Goal: Transaction & Acquisition: Subscribe to service/newsletter

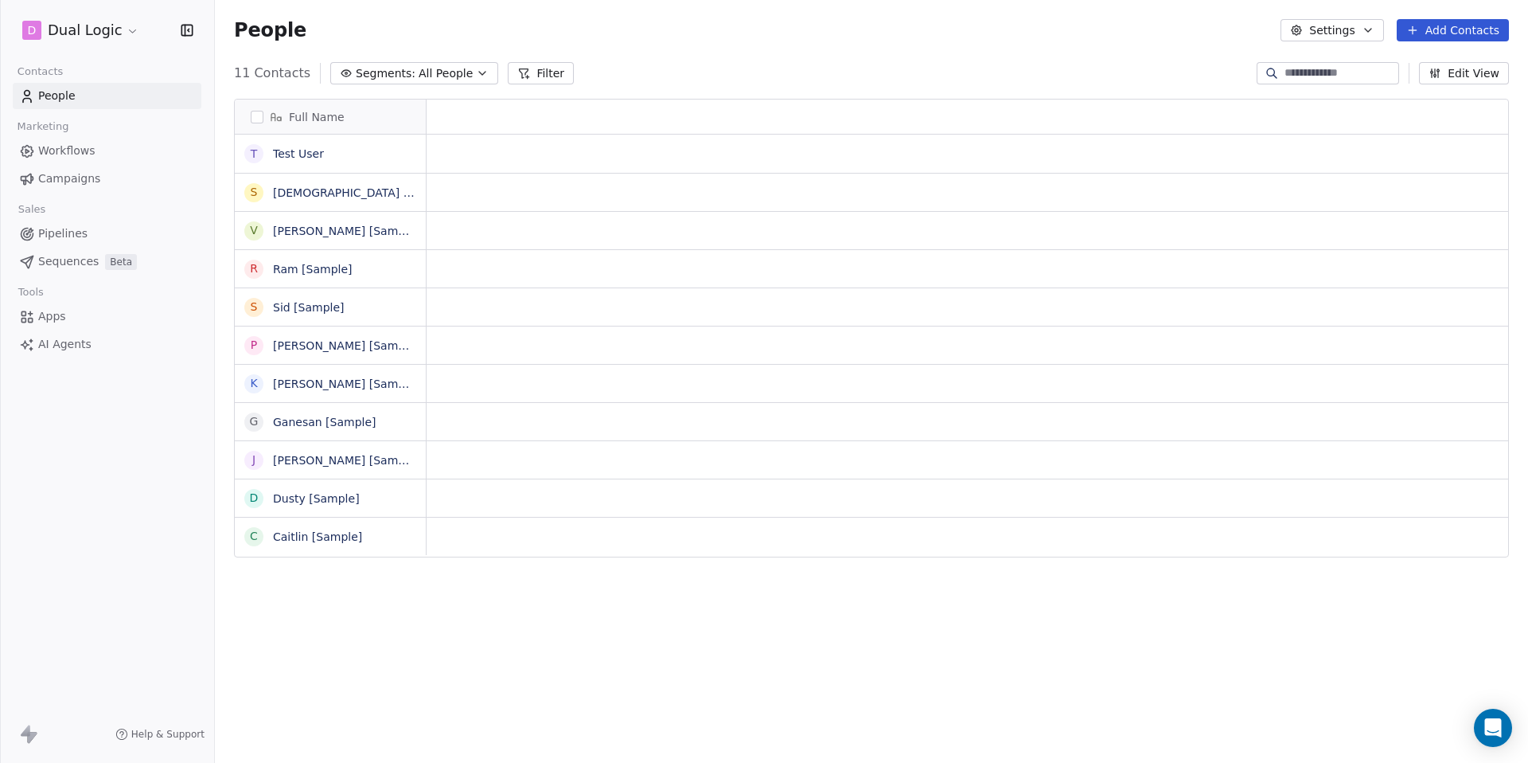
scroll to position [671, 1313]
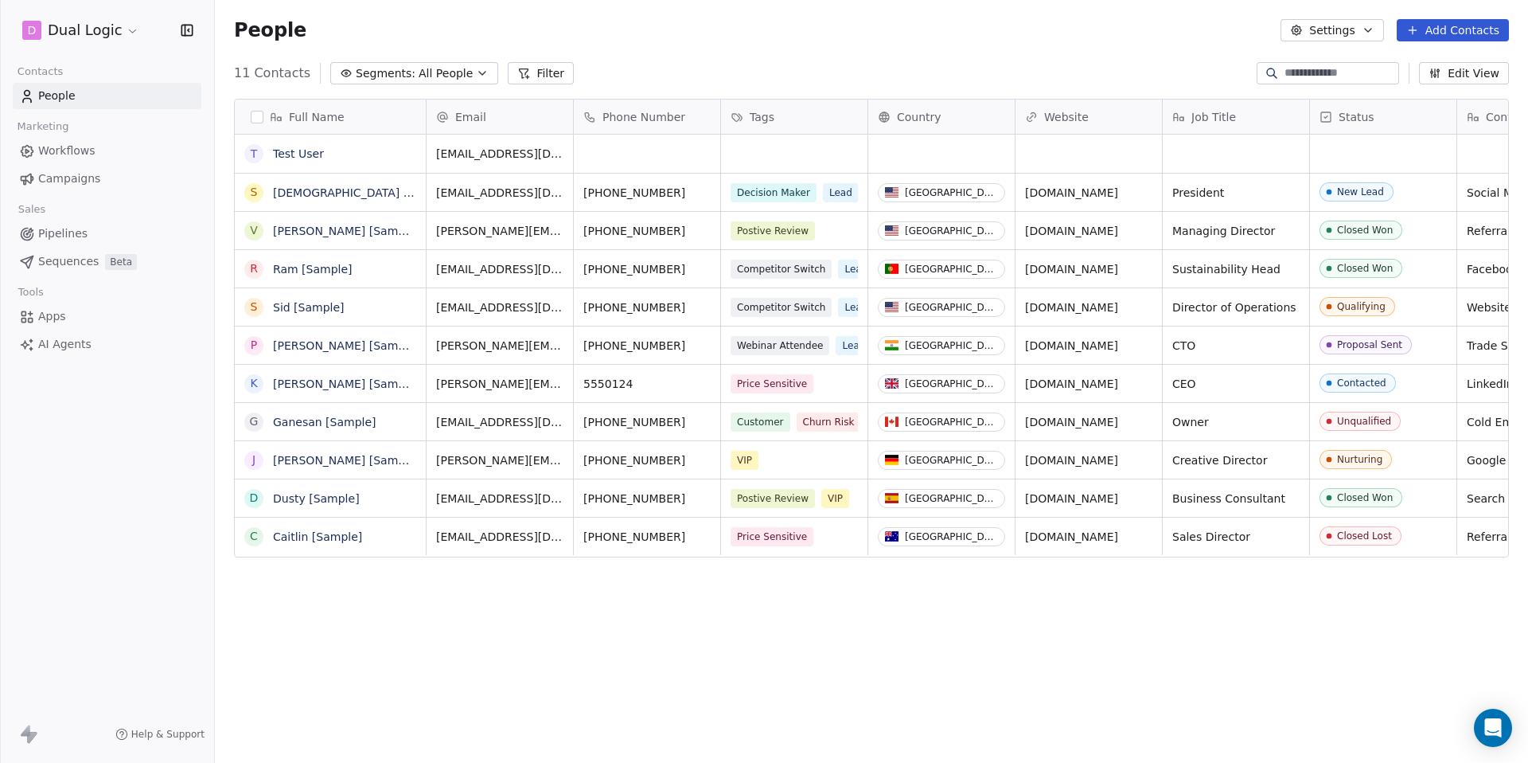
click at [79, 182] on span "Campaigns" at bounding box center [69, 178] width 62 height 17
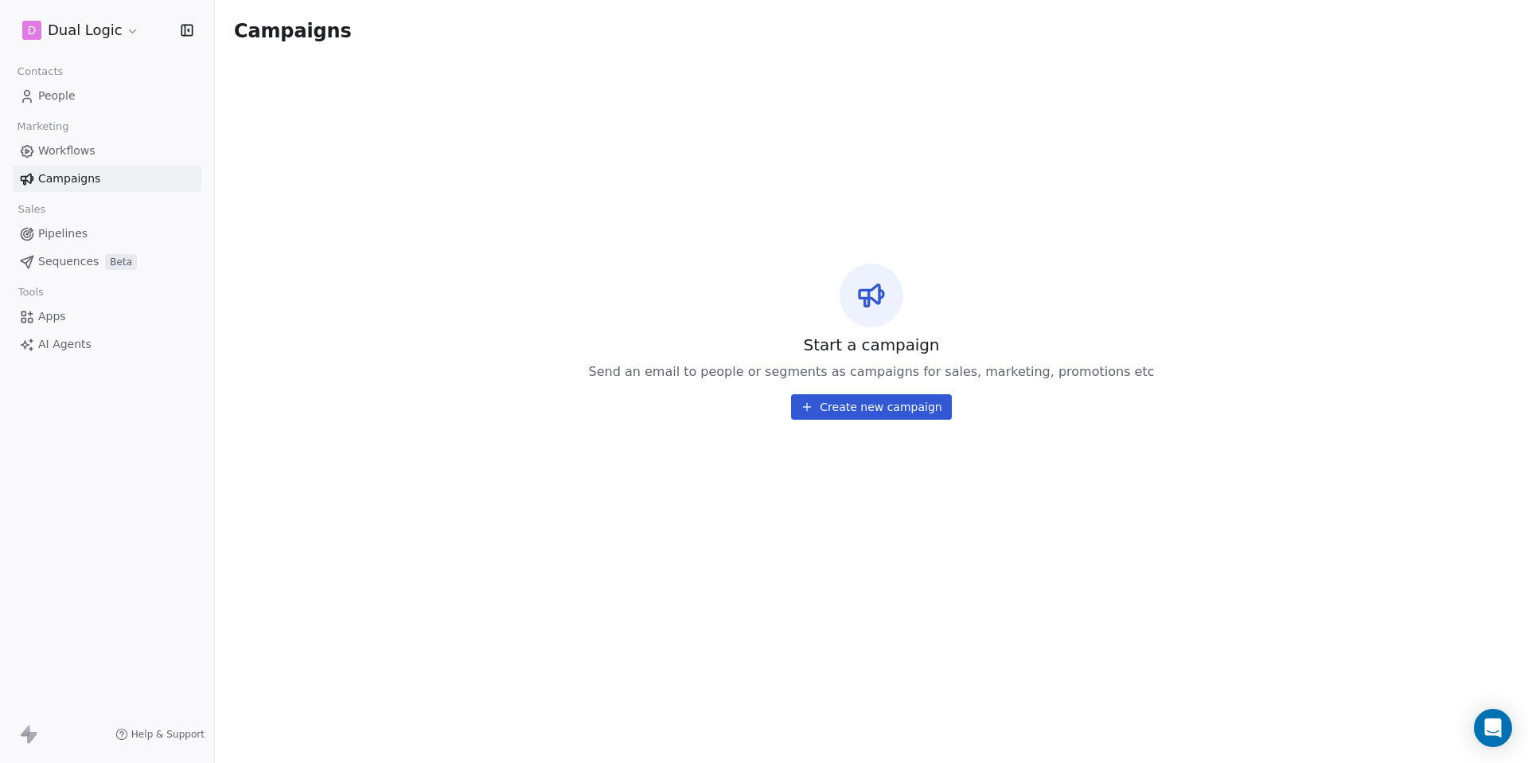
click at [66, 102] on span "People" at bounding box center [56, 96] width 37 height 17
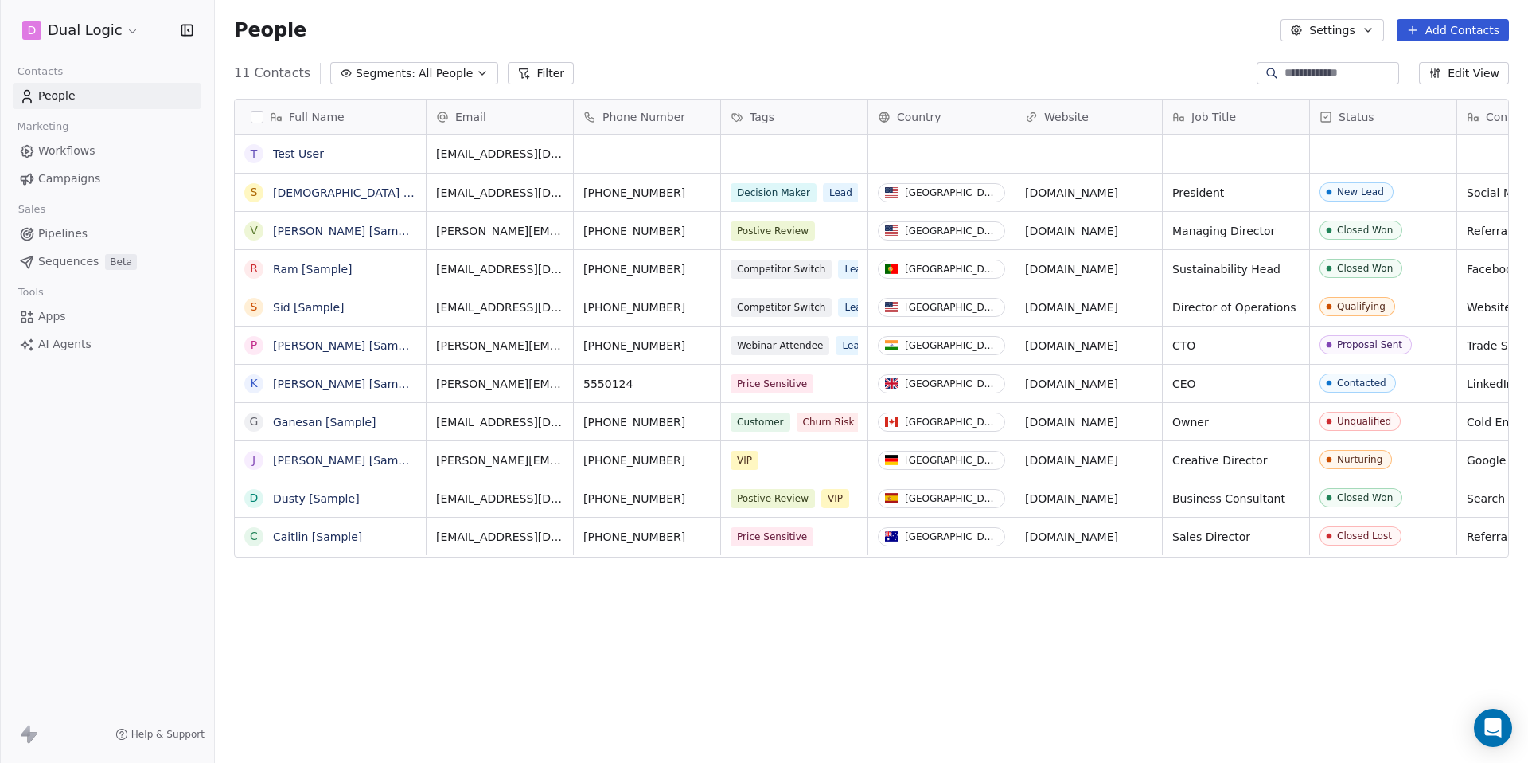
scroll to position [671, 1313]
click at [53, 158] on span "Workflows" at bounding box center [66, 150] width 57 height 17
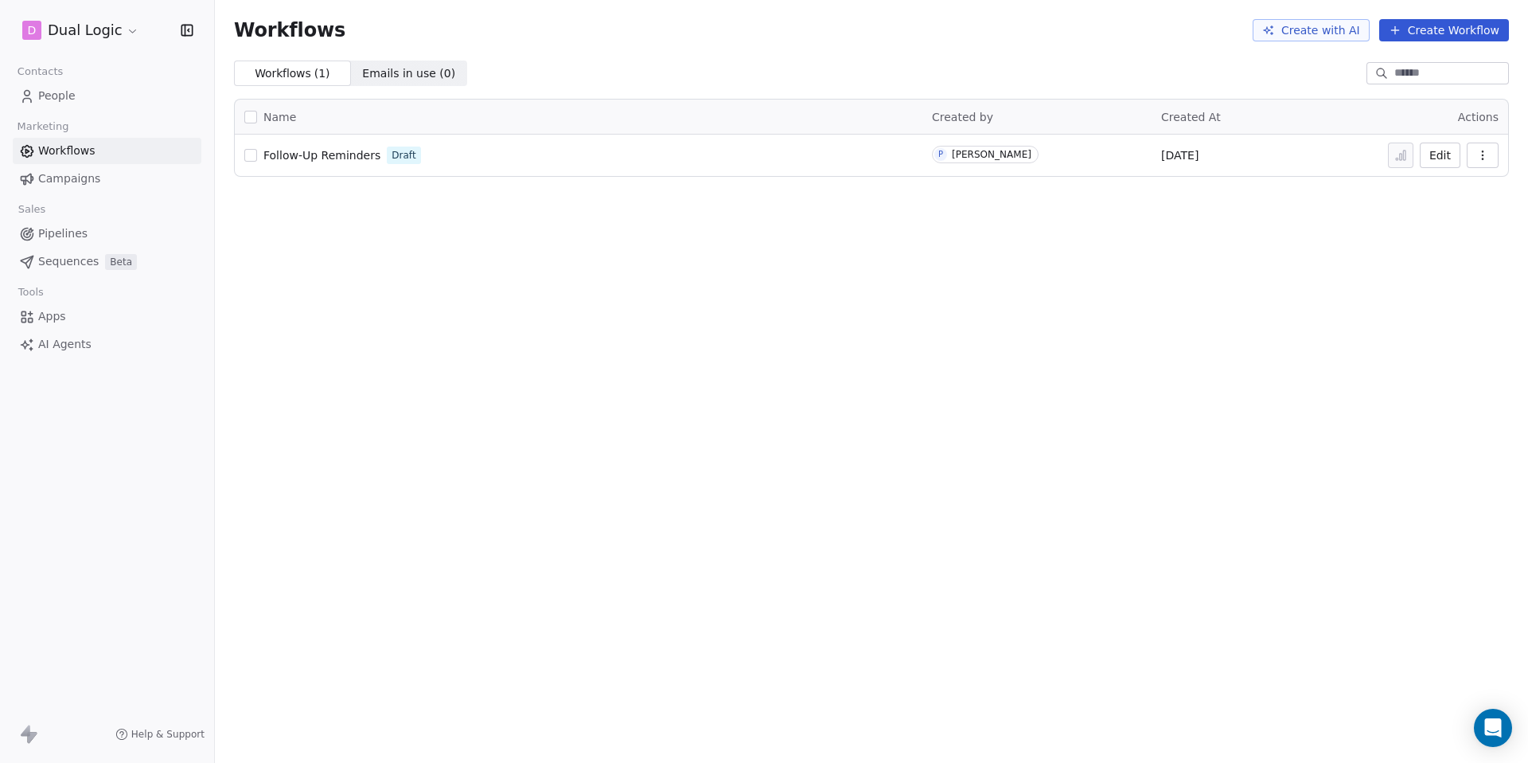
click at [78, 179] on span "Campaigns" at bounding box center [69, 178] width 62 height 17
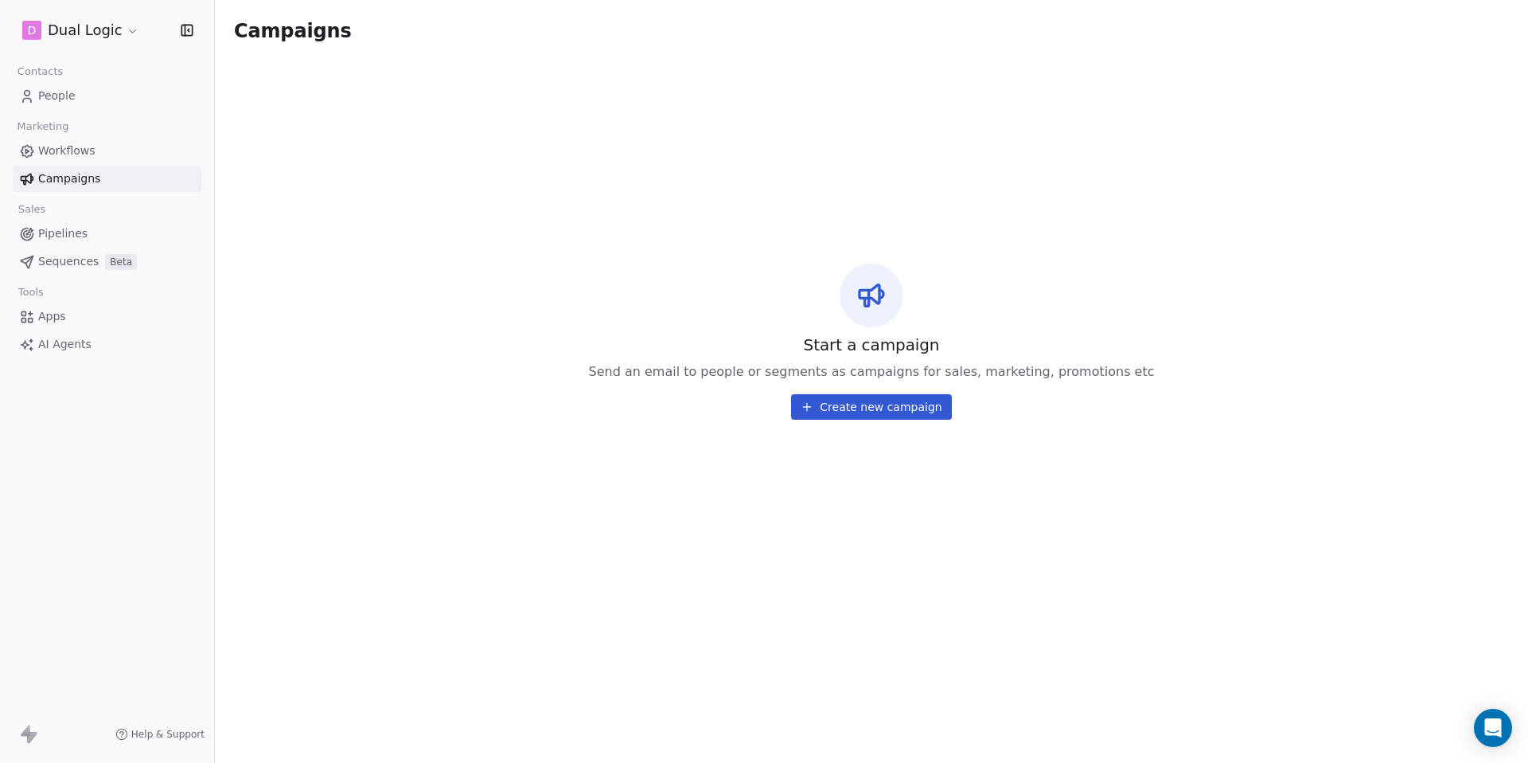
click at [64, 238] on span "Pipelines" at bounding box center [62, 233] width 49 height 17
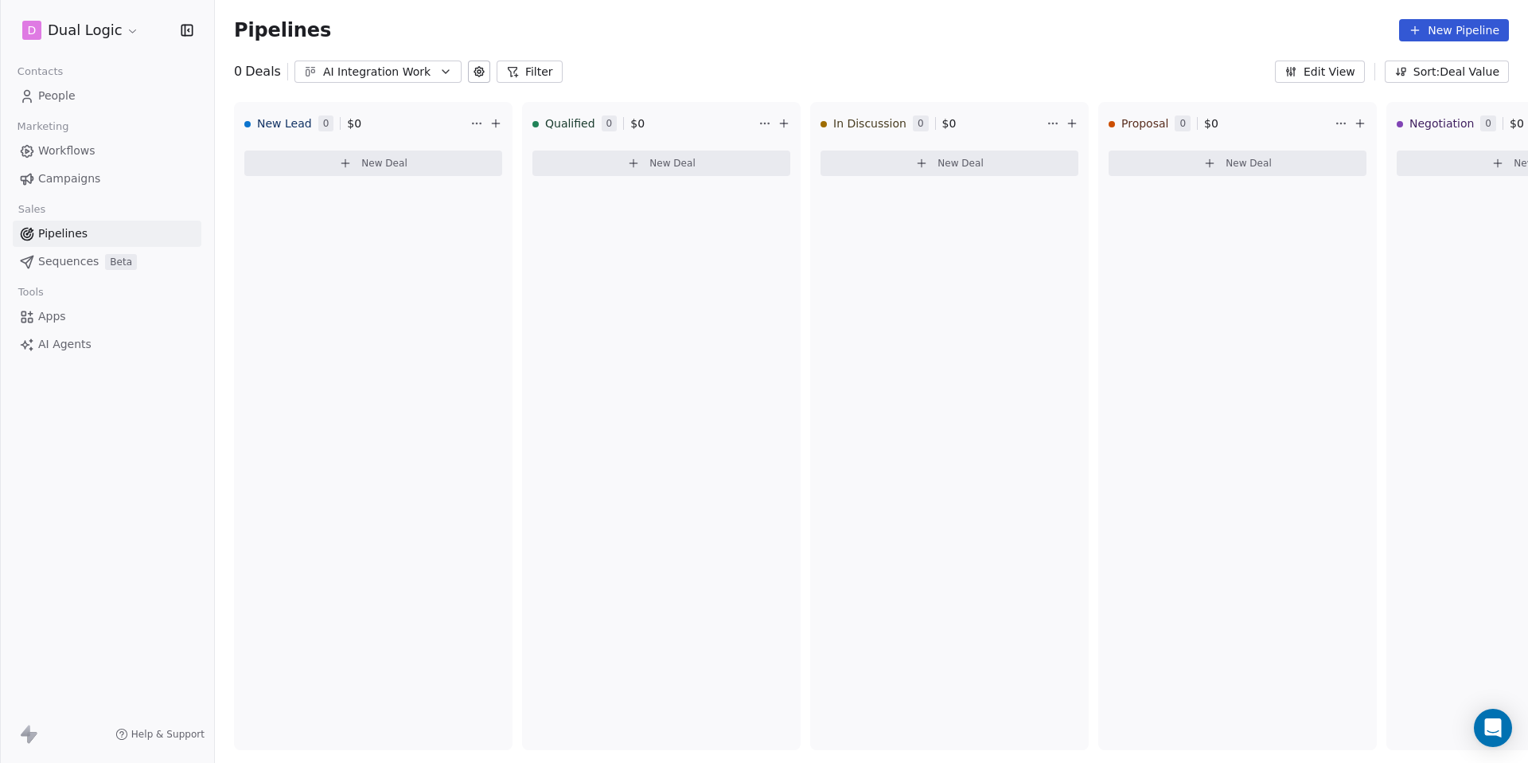
click at [63, 322] on span "Apps" at bounding box center [52, 316] width 28 height 17
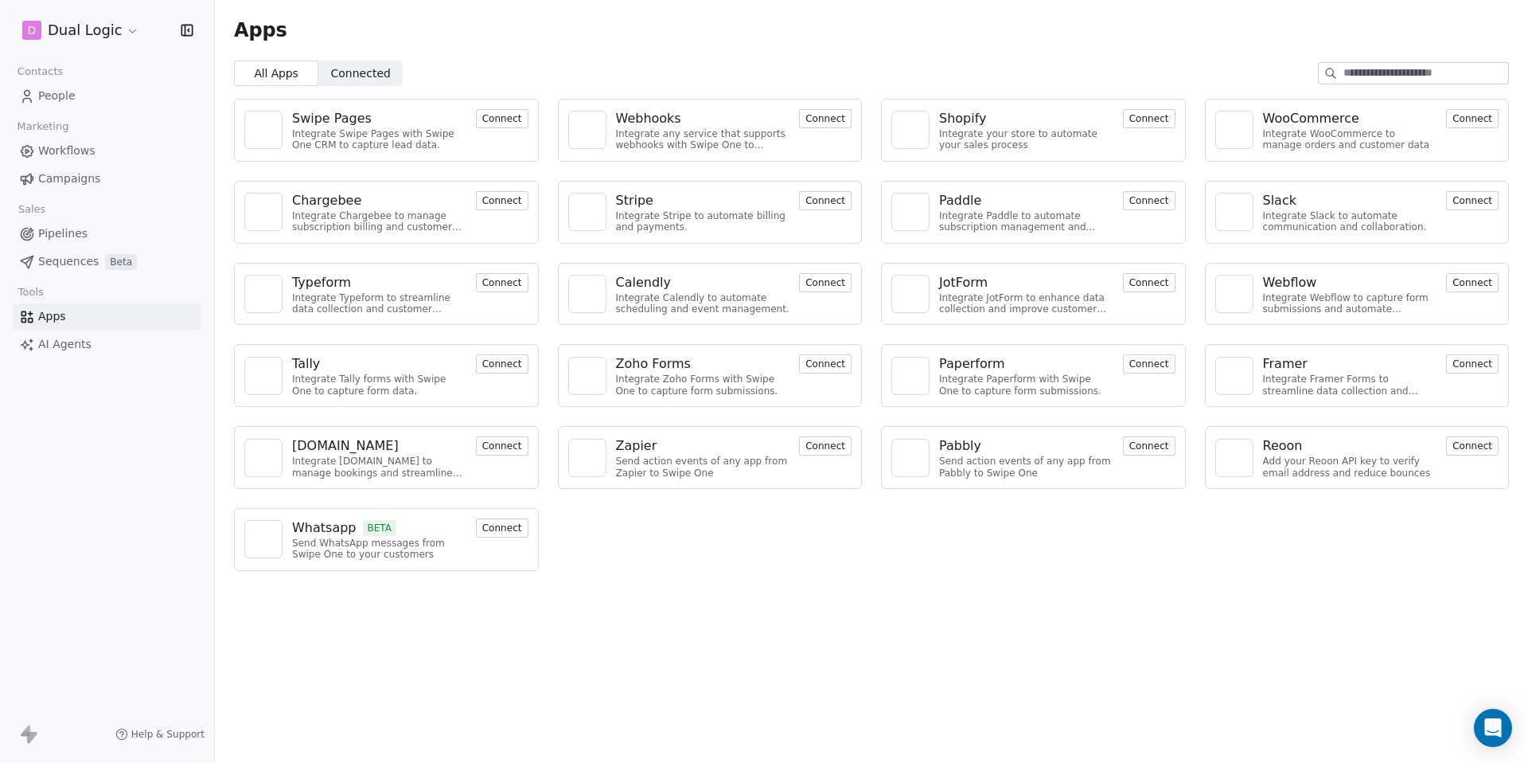
click at [486, 118] on button "Connect" at bounding box center [502, 118] width 53 height 19
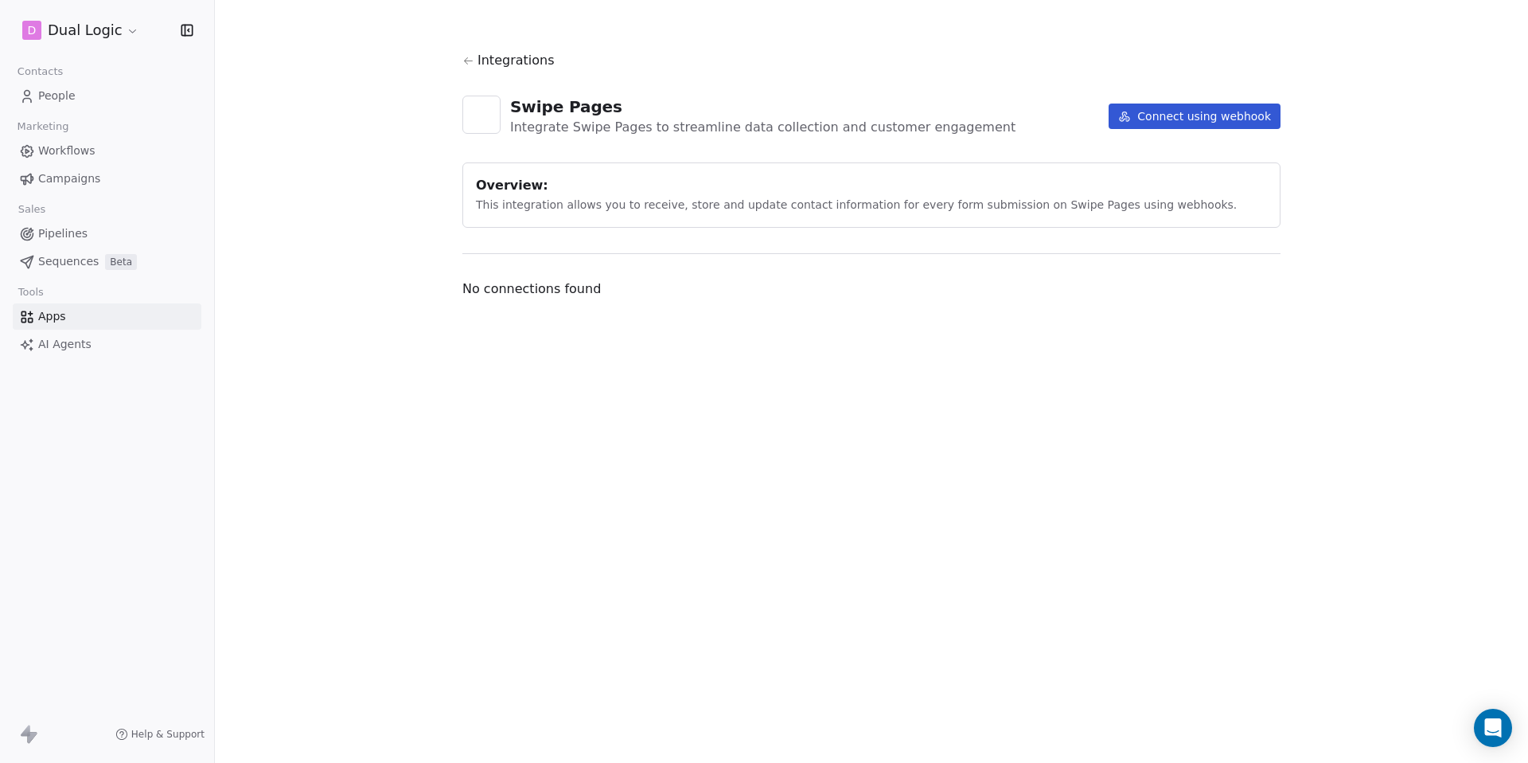
click at [490, 61] on span "Integrations" at bounding box center [516, 60] width 77 height 19
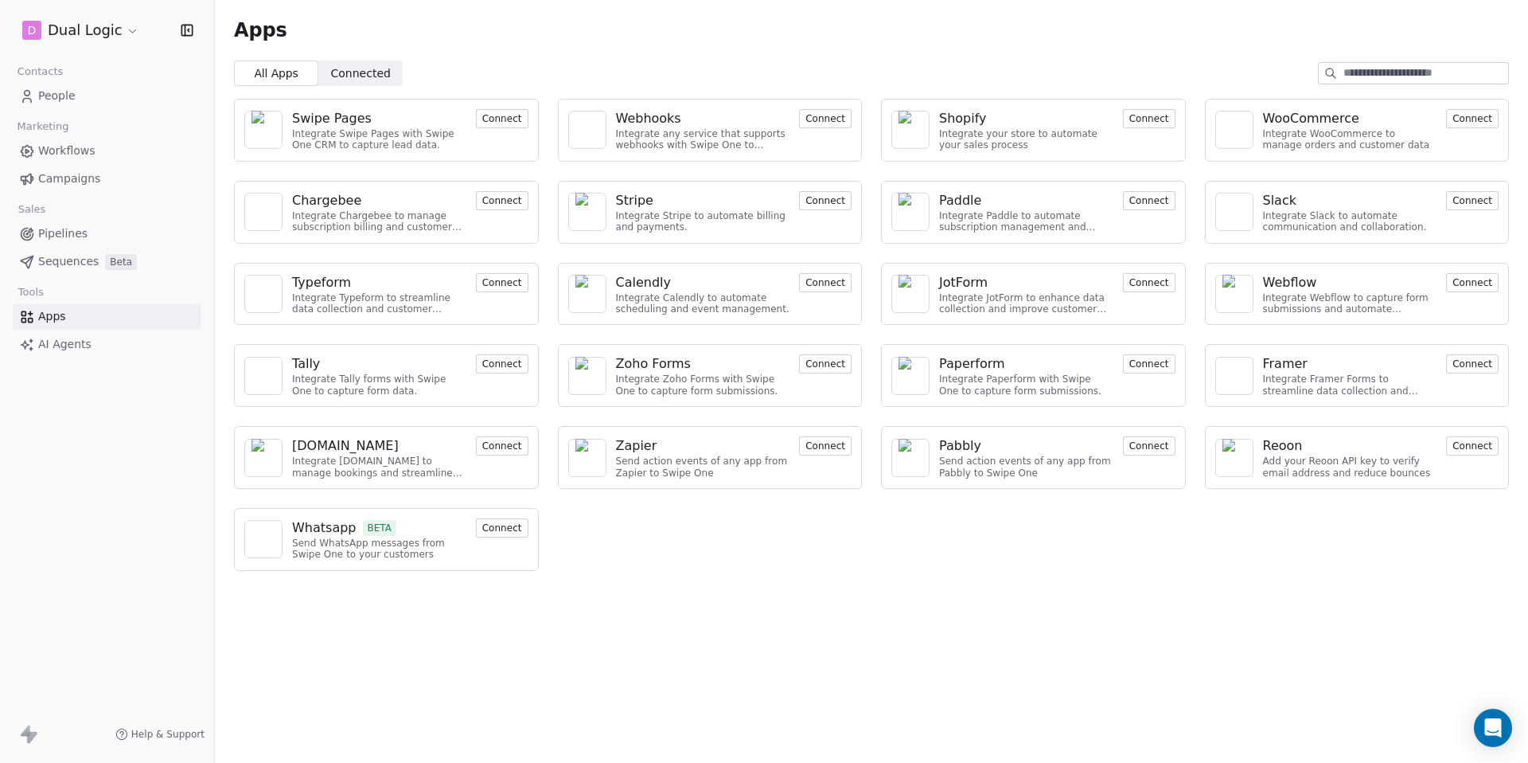
click at [104, 350] on link "AI Agents" at bounding box center [107, 344] width 189 height 26
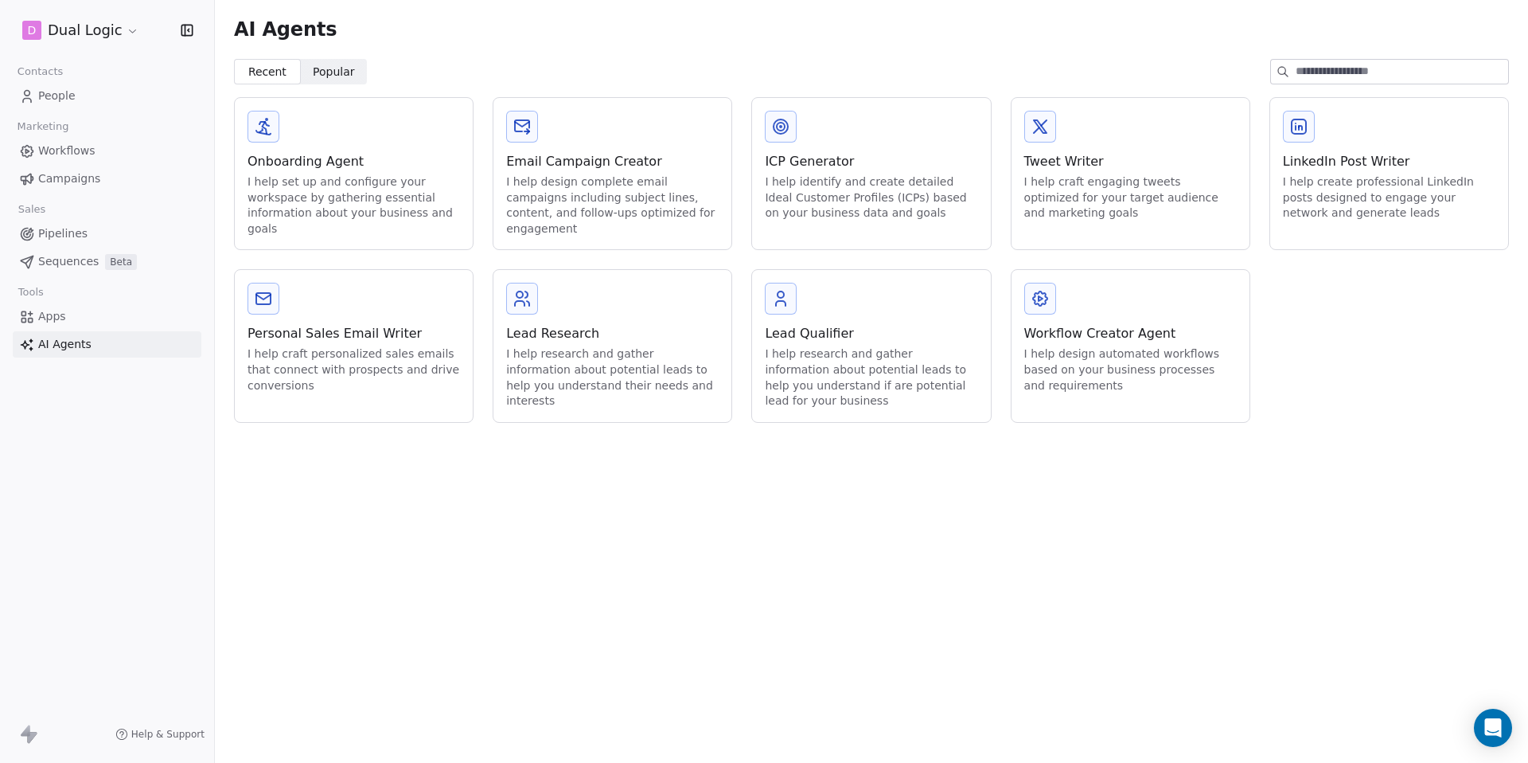
click at [74, 101] on link "People" at bounding box center [107, 96] width 189 height 26
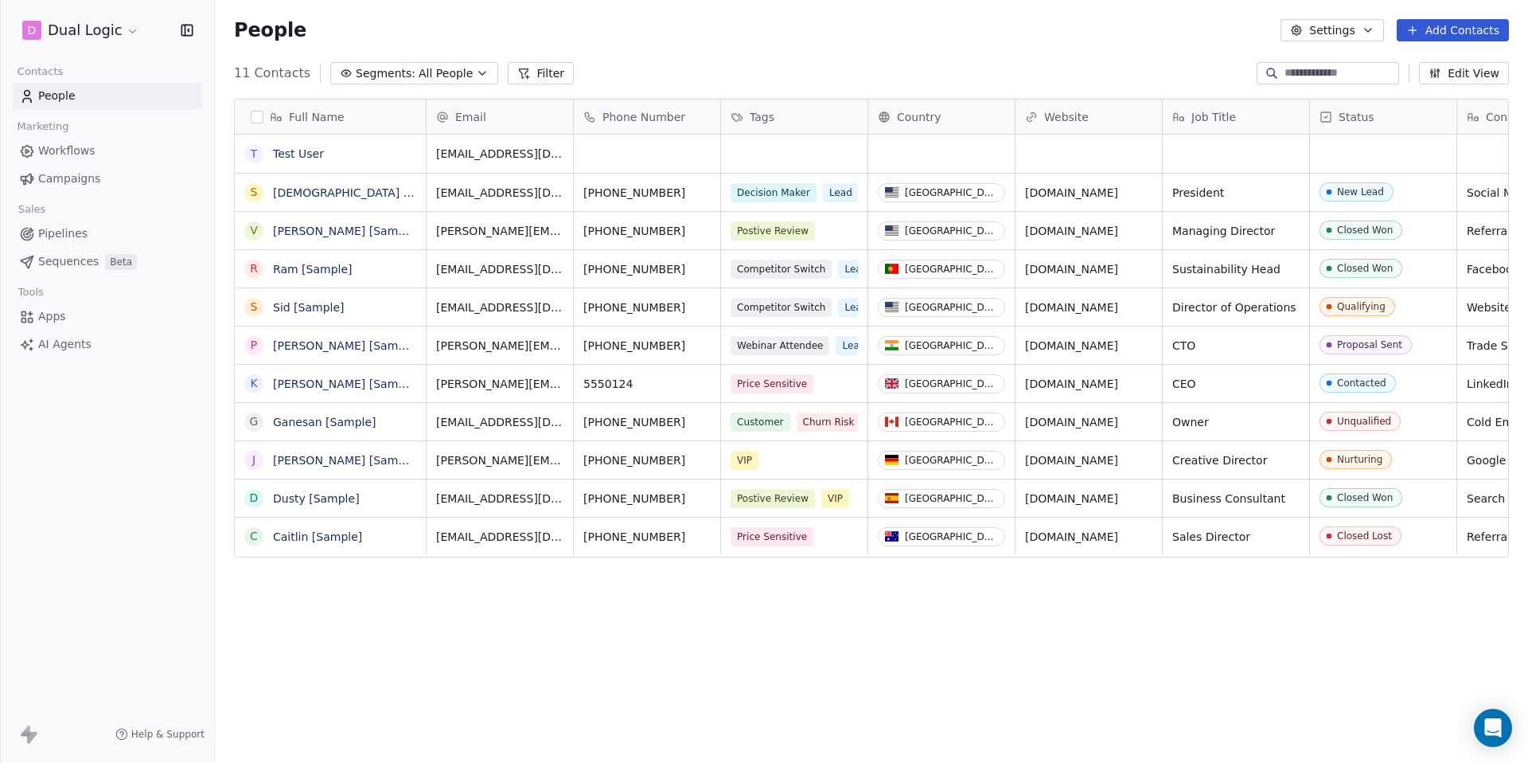
scroll to position [671, 1313]
click at [291, 156] on link "Test User" at bounding box center [298, 153] width 51 height 13
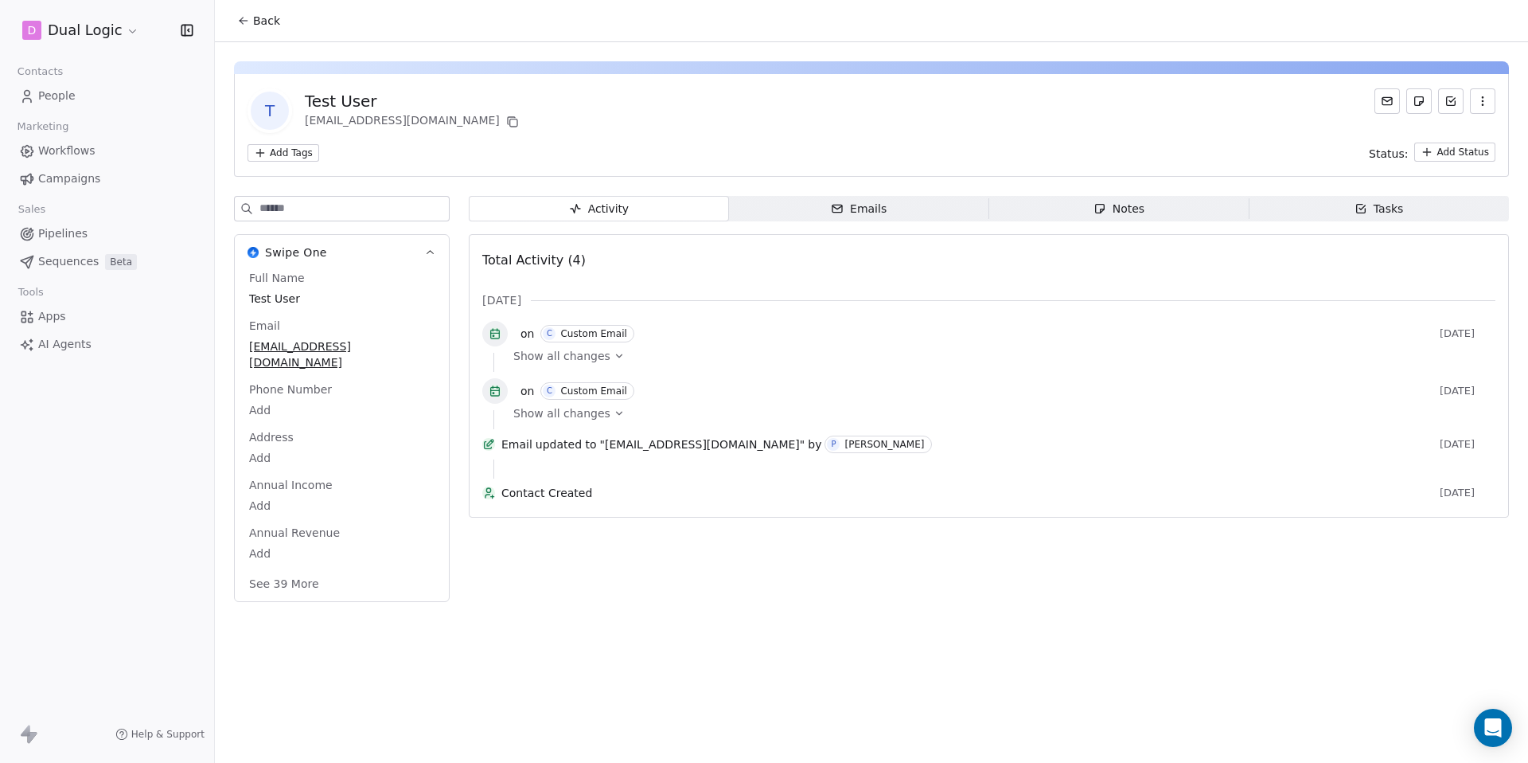
click at [1339, 210] on span "Tasks Tasks" at bounding box center [1379, 208] width 260 height 25
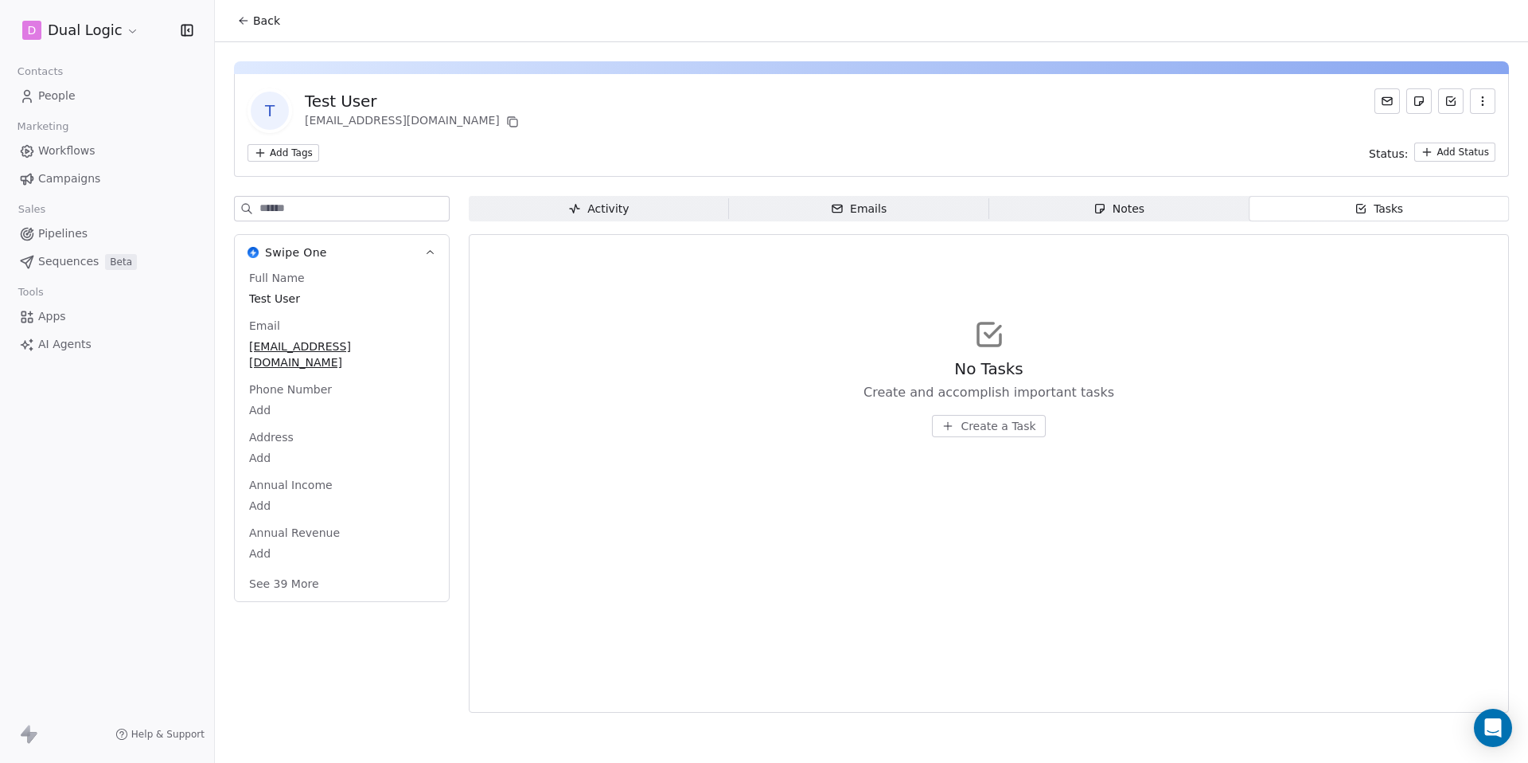
click at [981, 431] on span "Create a Task" at bounding box center [998, 426] width 75 height 16
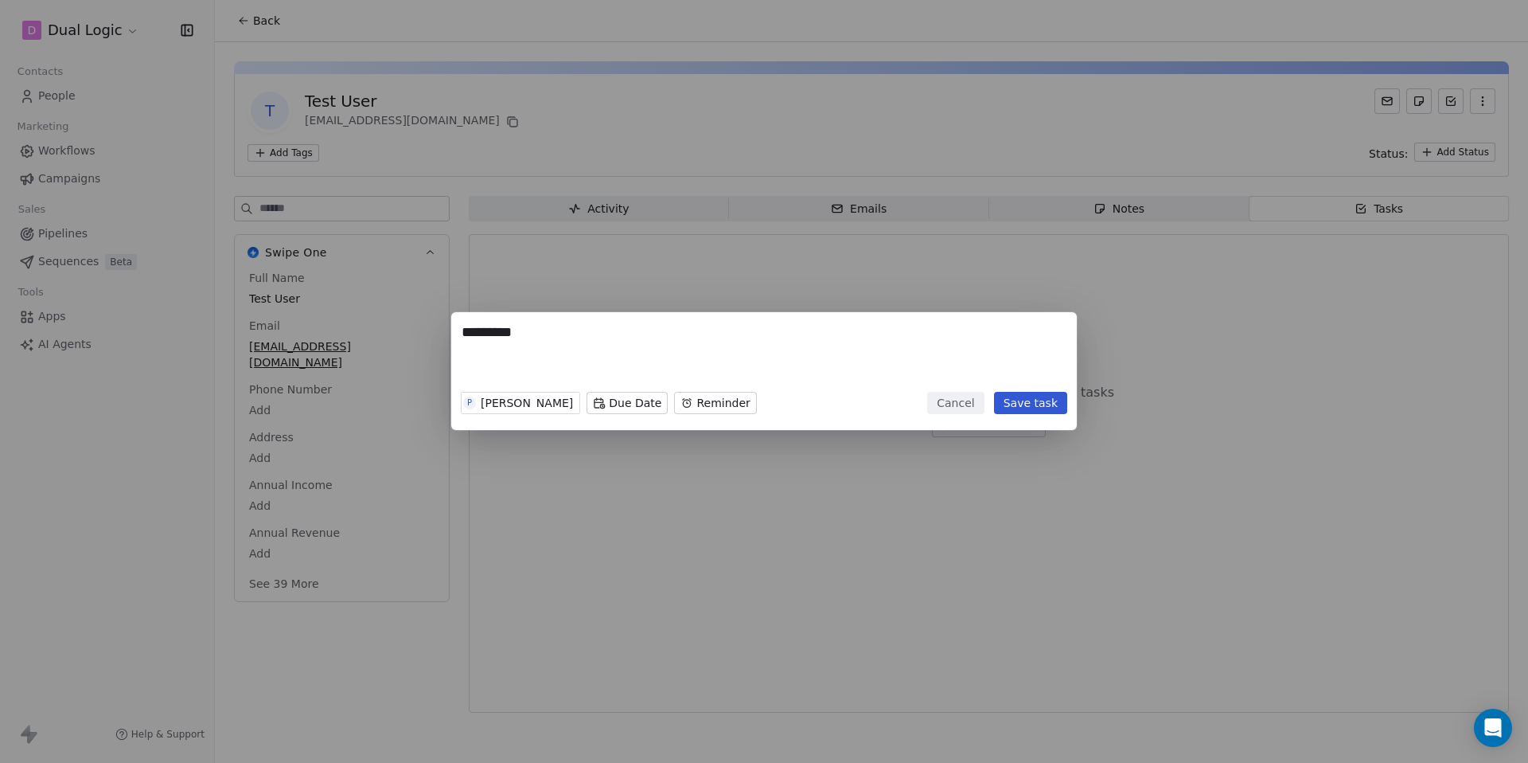
type textarea "*********"
click button "Save task" at bounding box center [1030, 403] width 73 height 22
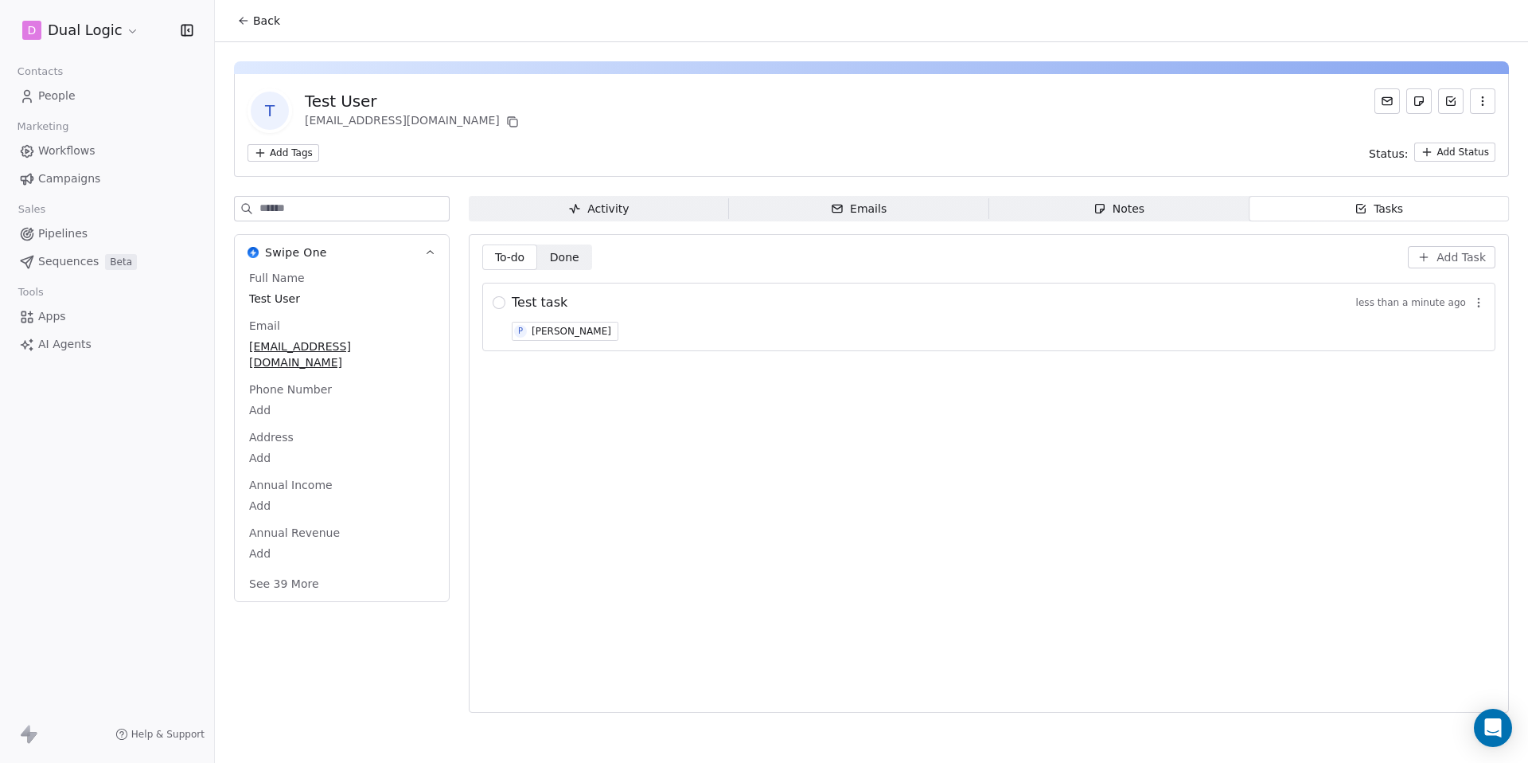
click at [244, 16] on icon at bounding box center [243, 20] width 13 height 13
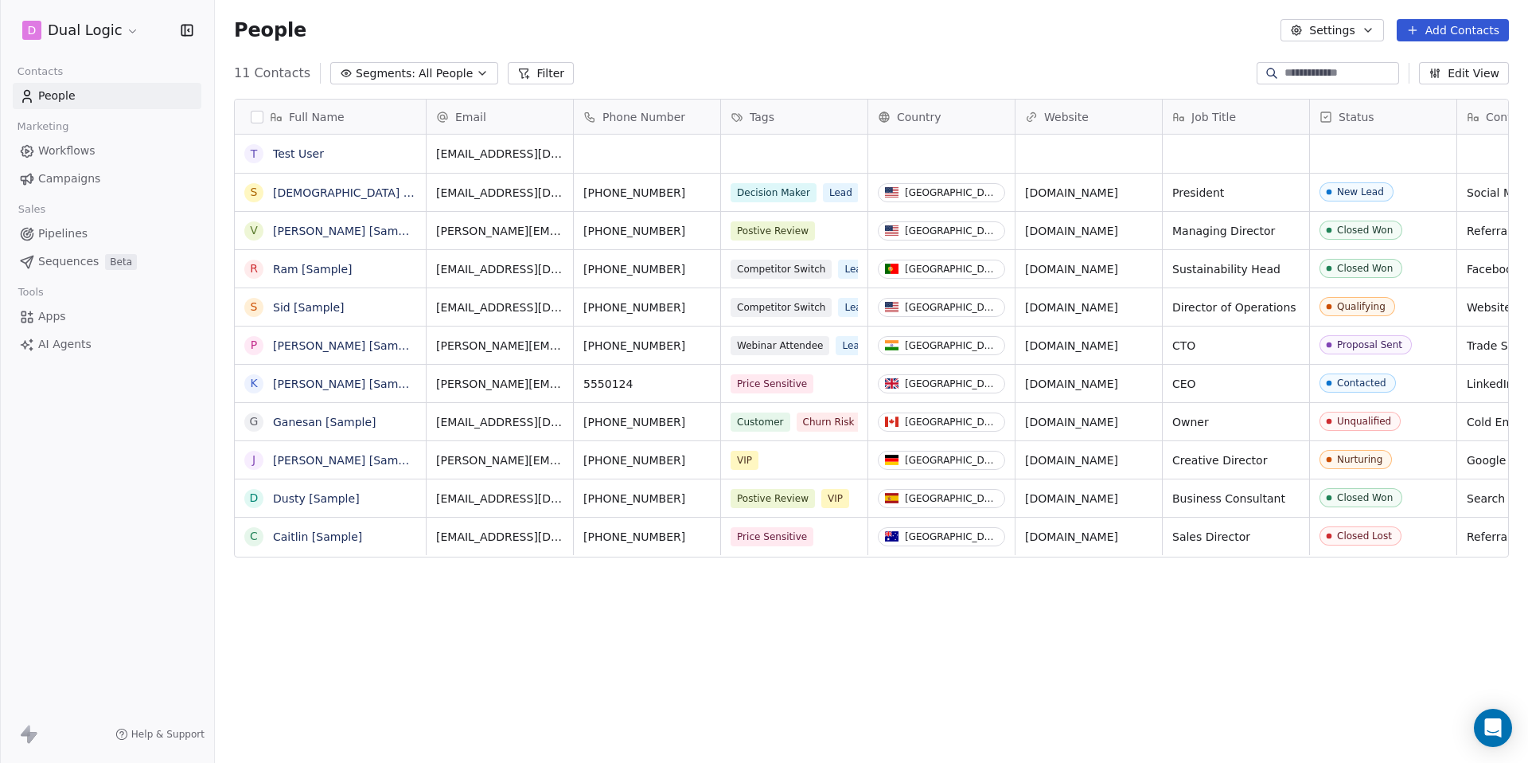
scroll to position [671, 1313]
click at [1334, 33] on button "Settings" at bounding box center [1332, 30] width 103 height 22
click at [1334, 33] on html "D Dual Logic Contacts People Marketing Workflows Campaigns Sales Pipelines Sequ…" at bounding box center [764, 381] width 1528 height 763
click at [1009, 45] on div "People Settings Add Contacts" at bounding box center [871, 30] width 1313 height 60
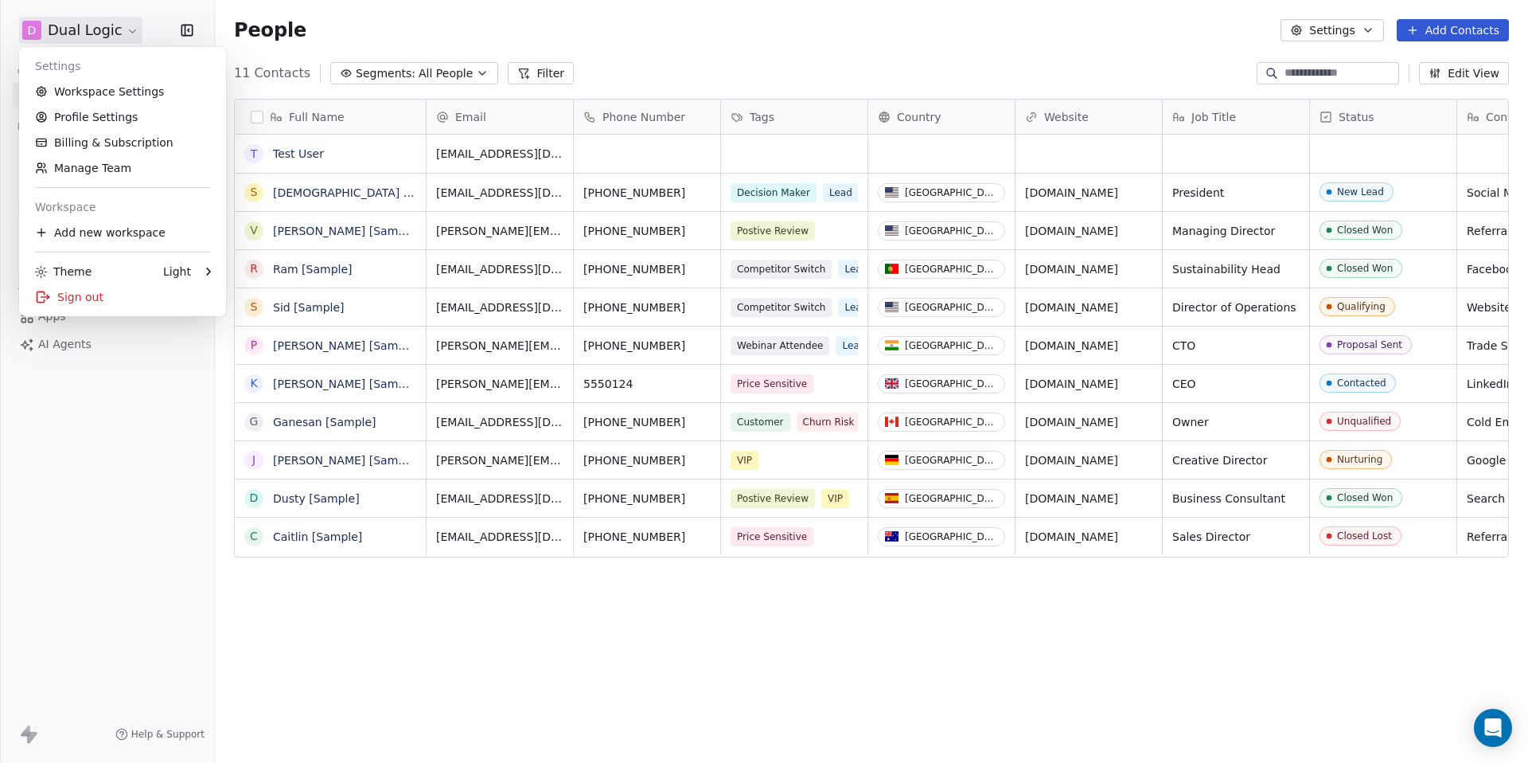
click at [95, 23] on html "D Dual Logic Contacts People Marketing Workflows Campaigns Sales Pipelines Sequ…" at bounding box center [764, 381] width 1528 height 763
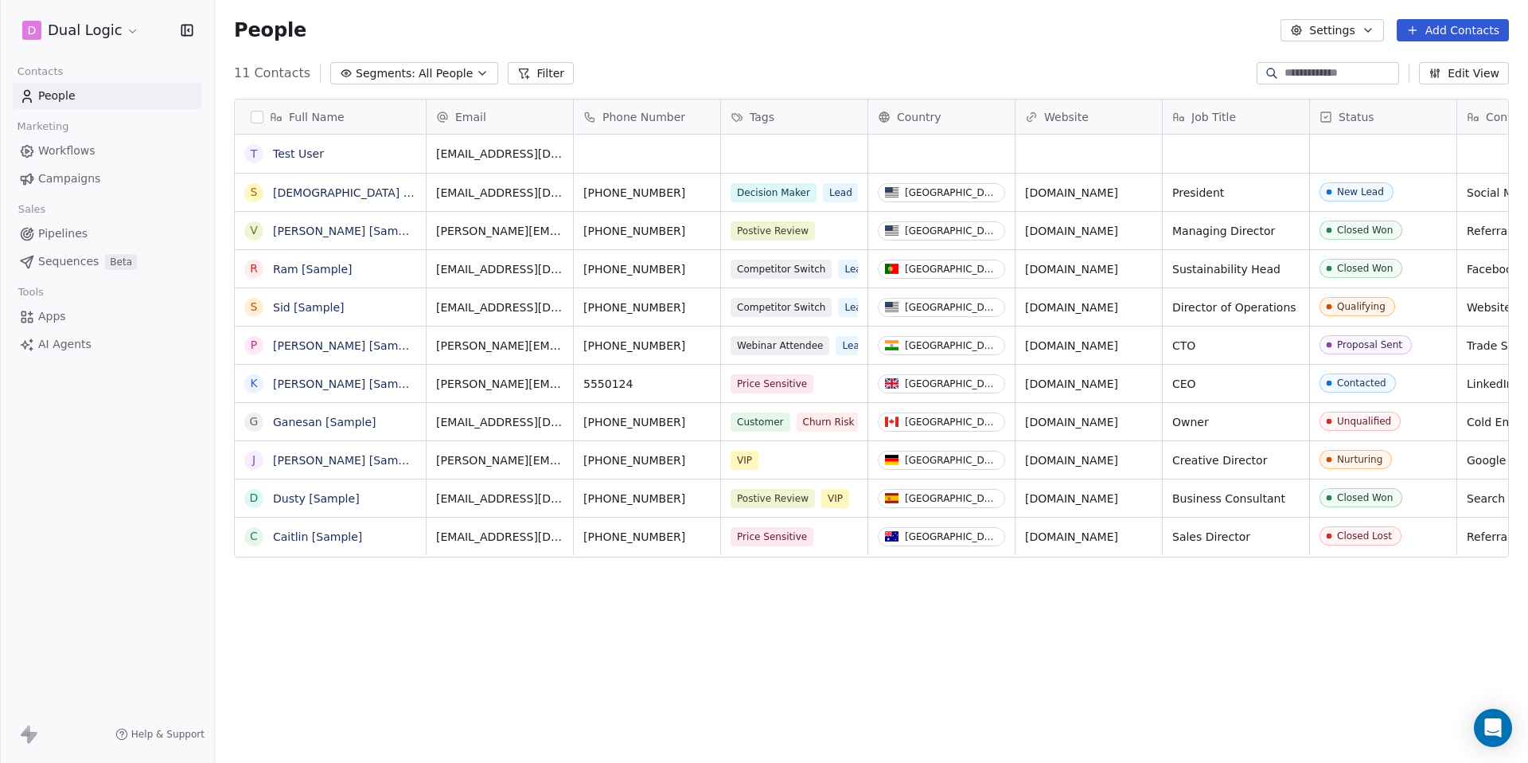
click at [84, 155] on span "Workflows" at bounding box center [66, 150] width 57 height 17
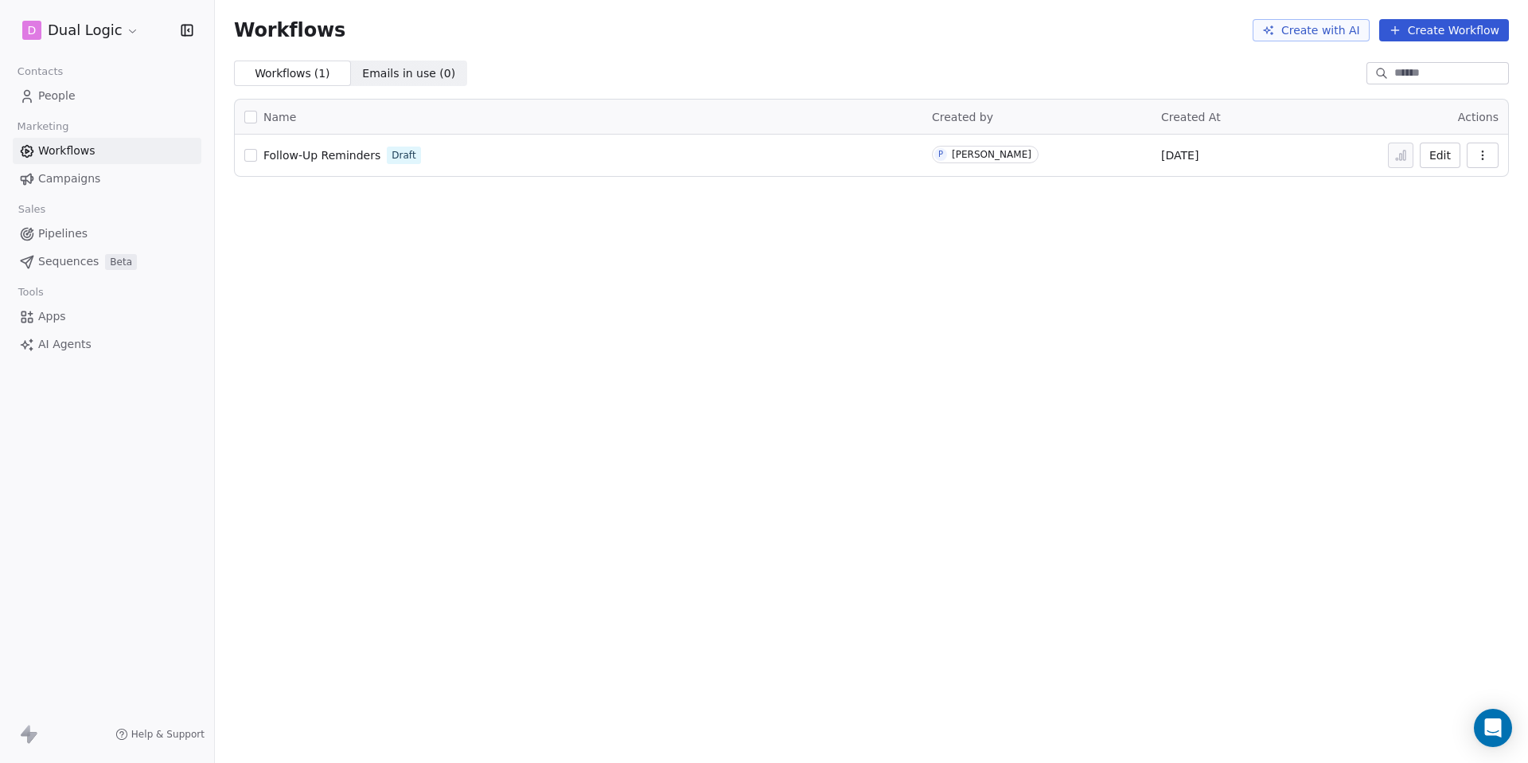
click at [72, 183] on span "Campaigns" at bounding box center [69, 178] width 62 height 17
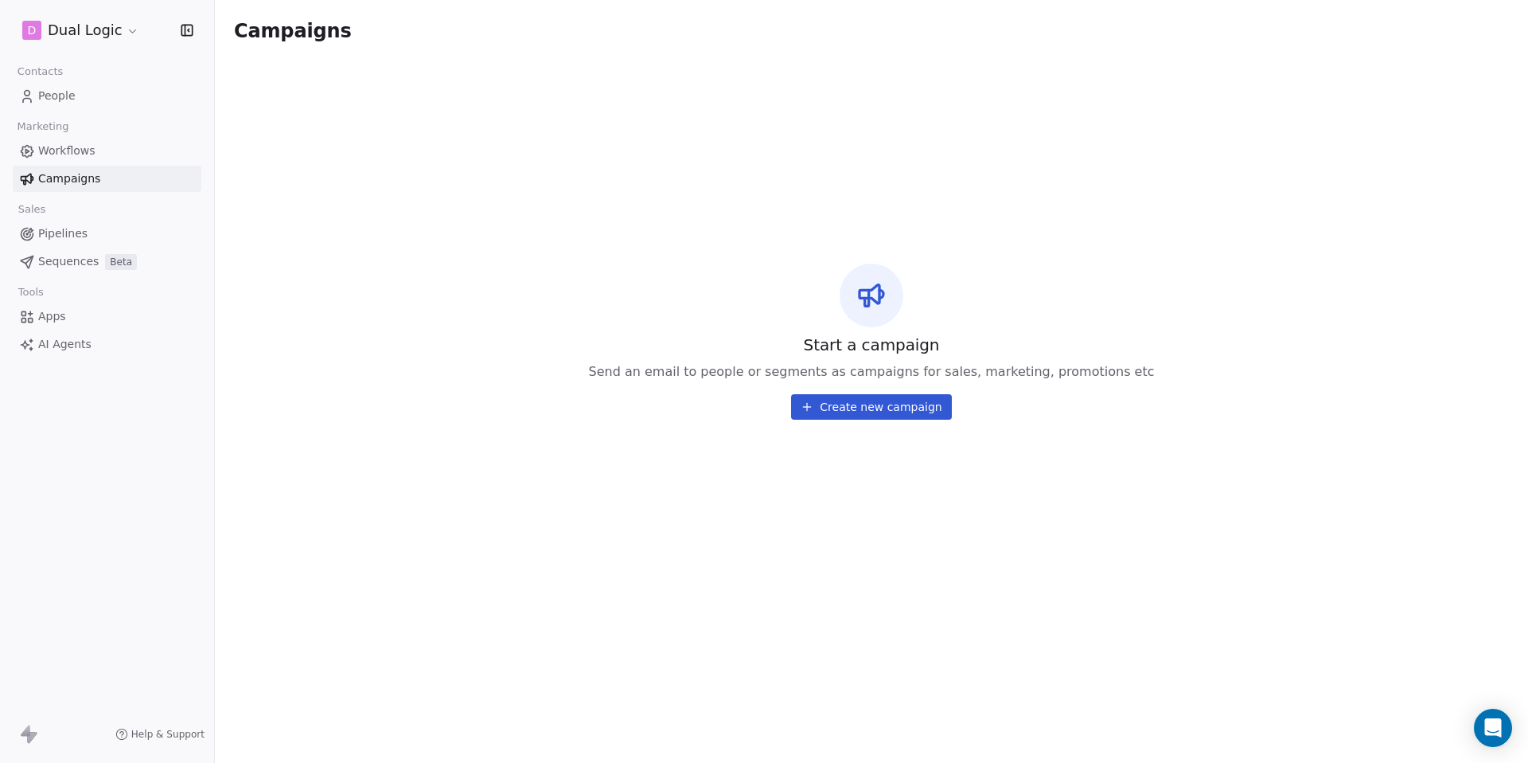
click at [71, 242] on link "Pipelines" at bounding box center [107, 234] width 189 height 26
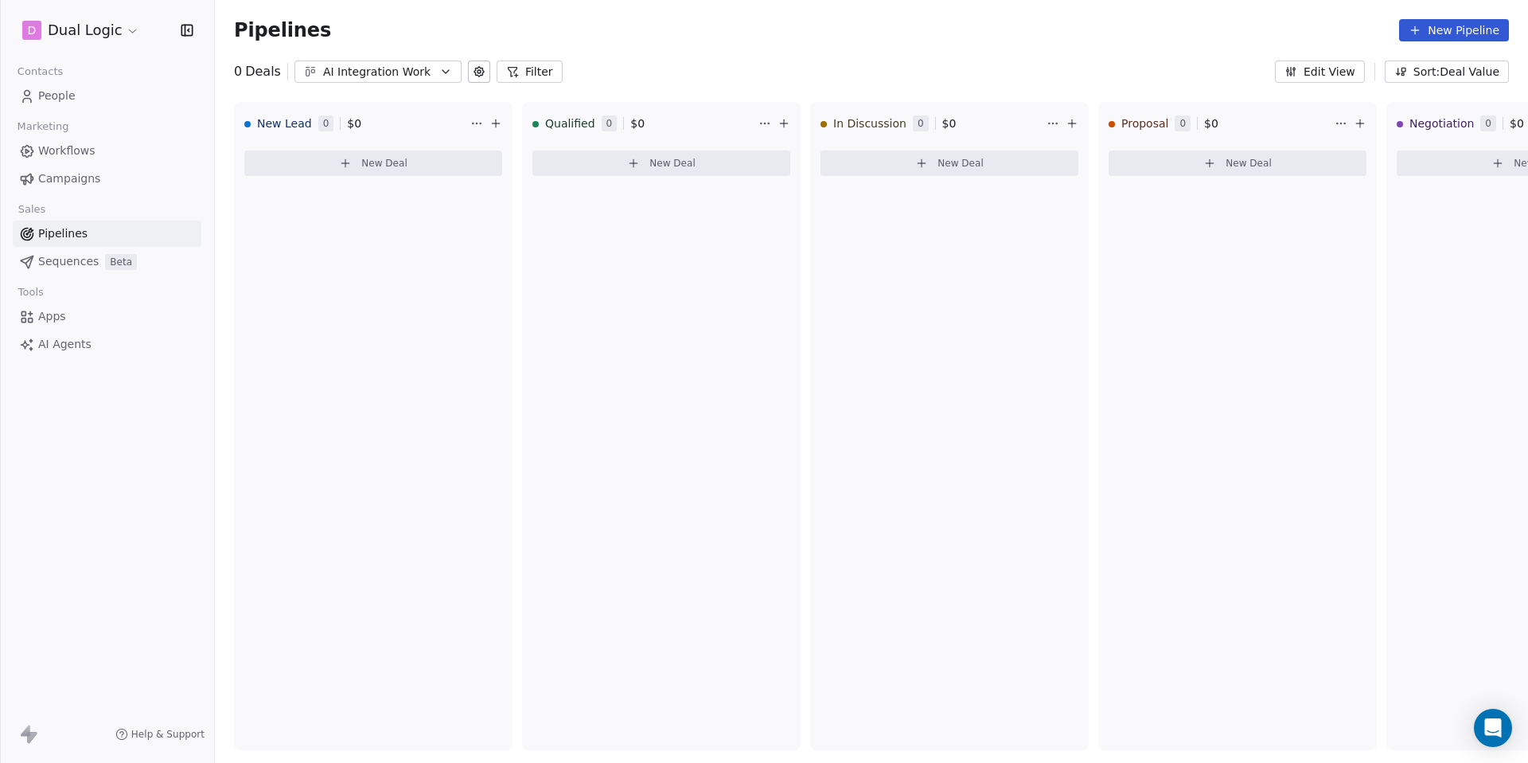
drag, startPoint x: 64, startPoint y: 180, endPoint x: 190, endPoint y: 194, distance: 127.4
click at [63, 180] on span "Campaigns" at bounding box center [69, 178] width 62 height 17
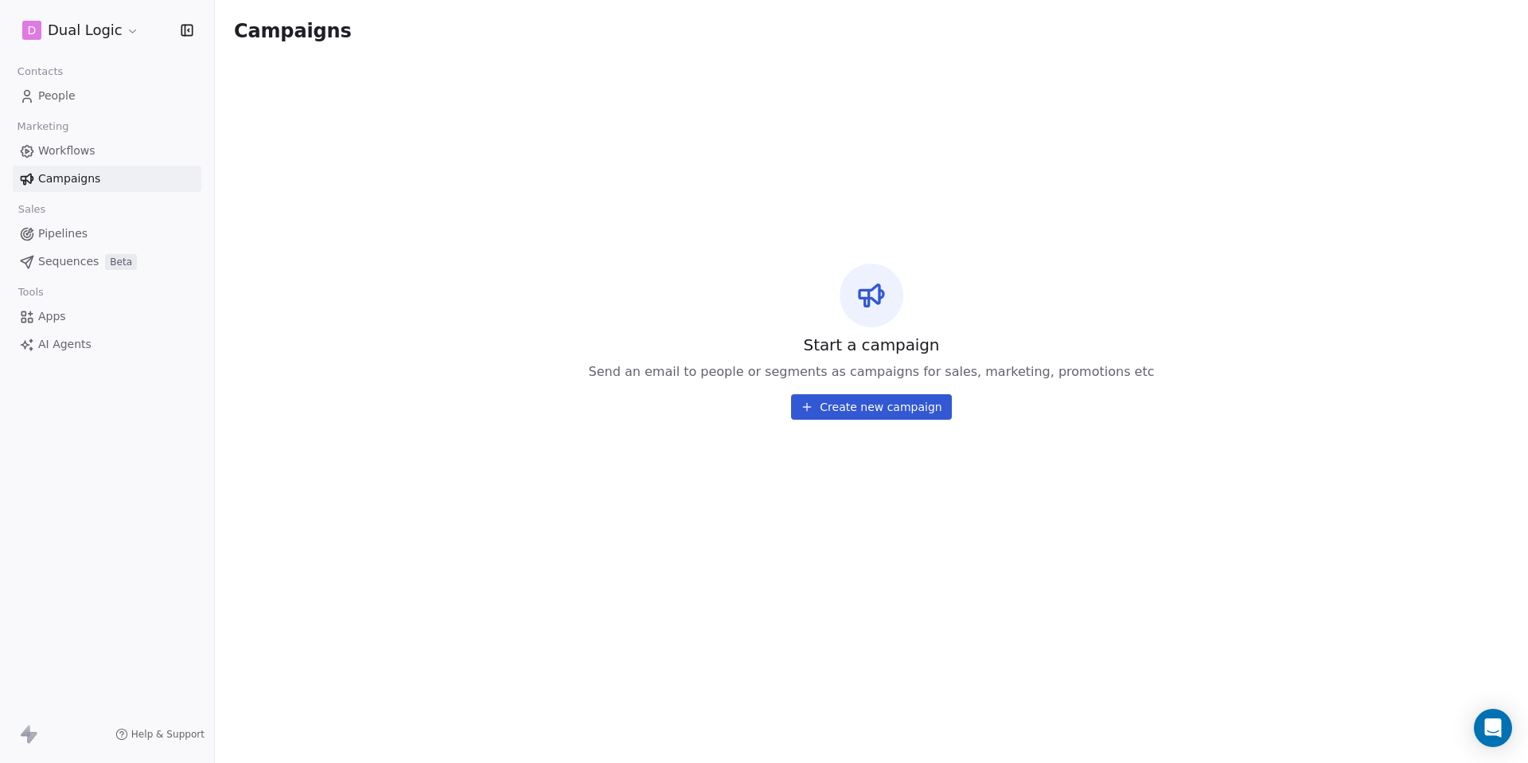
click at [862, 408] on button "Create new campaign" at bounding box center [871, 406] width 160 height 25
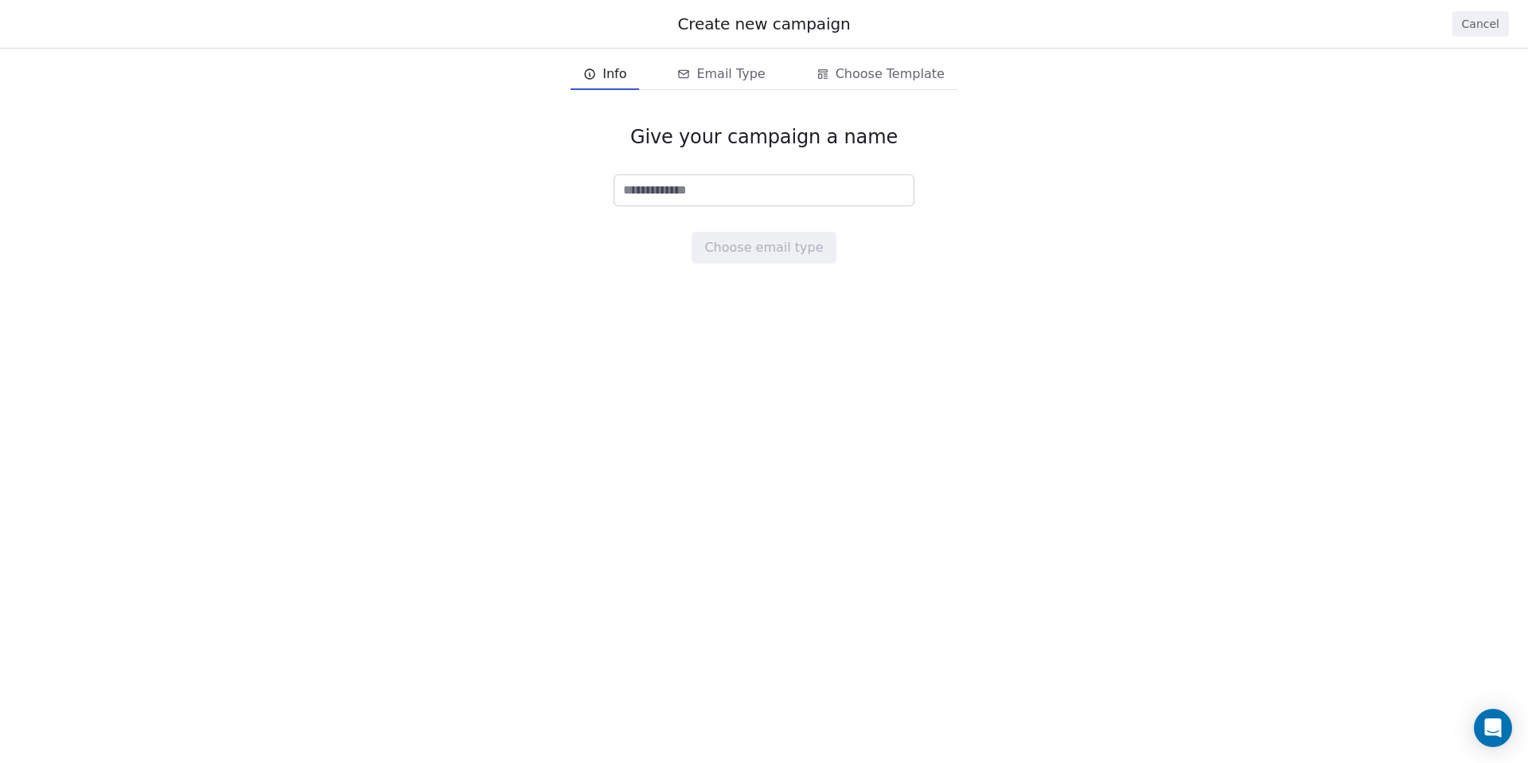
click at [626, 83] on span "Info" at bounding box center [615, 73] width 24 height 19
click at [643, 194] on input at bounding box center [764, 190] width 299 height 30
type input "**********"
click at [721, 238] on button "Choose email type" at bounding box center [764, 248] width 144 height 32
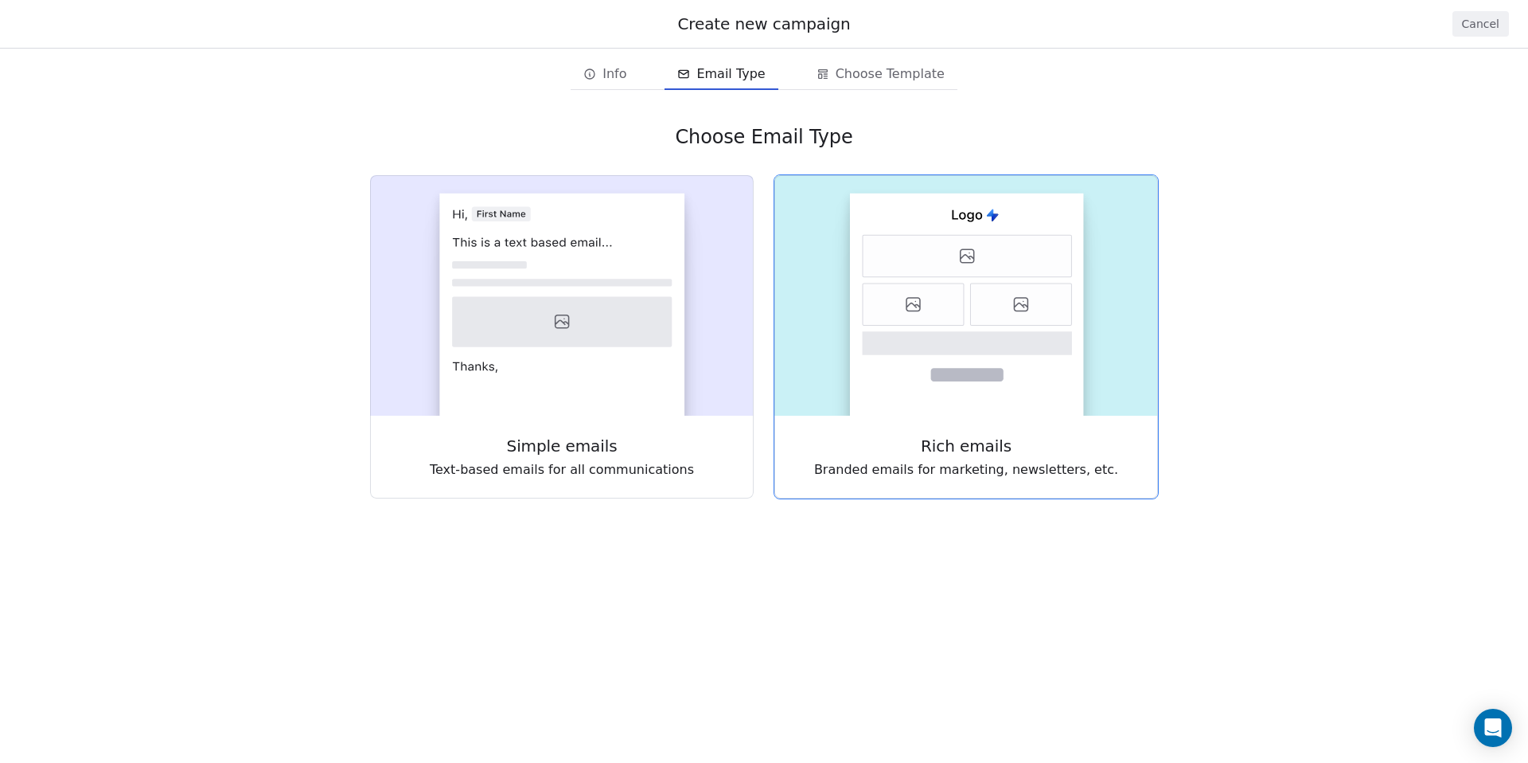
click at [883, 295] on icon at bounding box center [913, 304] width 101 height 42
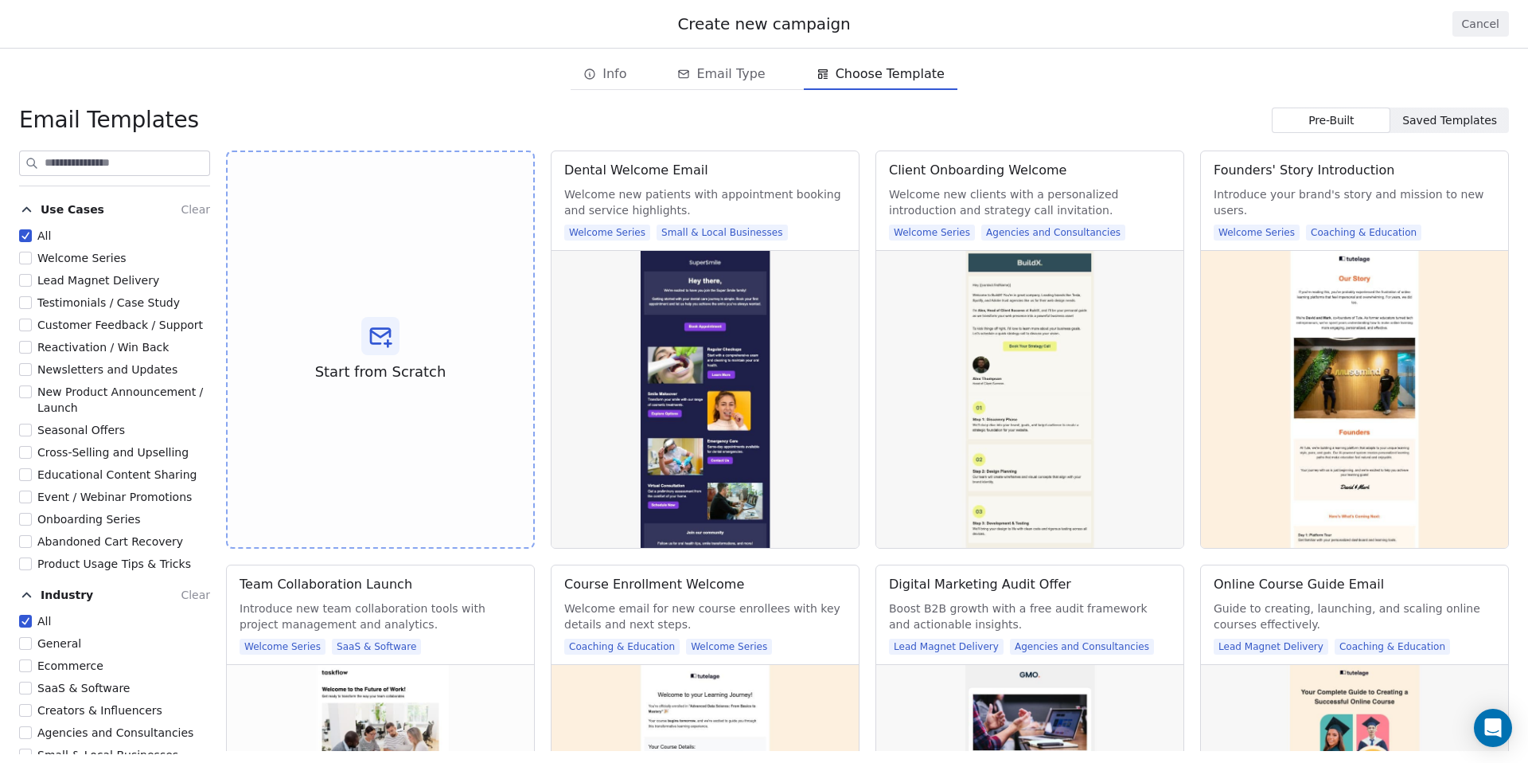
click at [65, 726] on span "Agencies and Consultancies" at bounding box center [115, 732] width 156 height 13
click at [32, 726] on button "Agencies and Consultancies" at bounding box center [25, 732] width 13 height 16
